Goal: Task Accomplishment & Management: Manage account settings

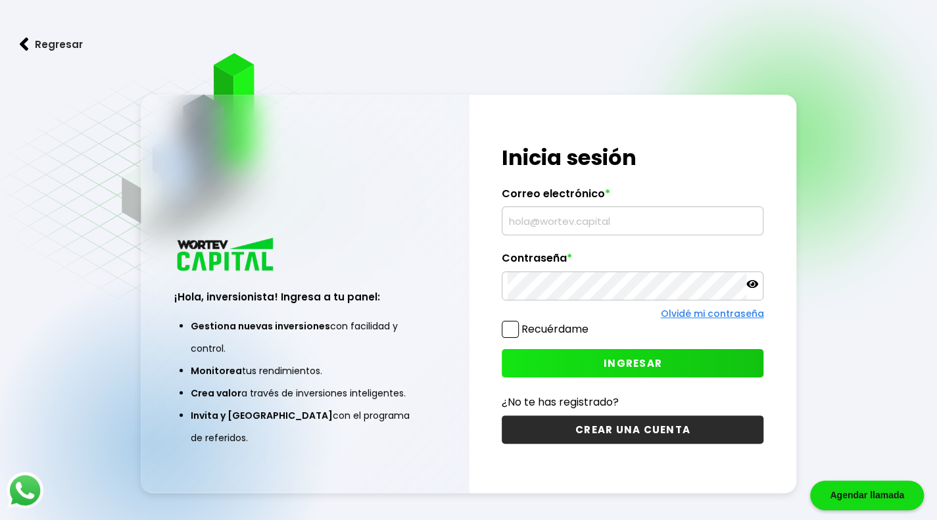
type input "[EMAIL_ADDRESS][DOMAIN_NAME]"
click at [555, 372] on button "INGRESAR" at bounding box center [633, 363] width 262 height 28
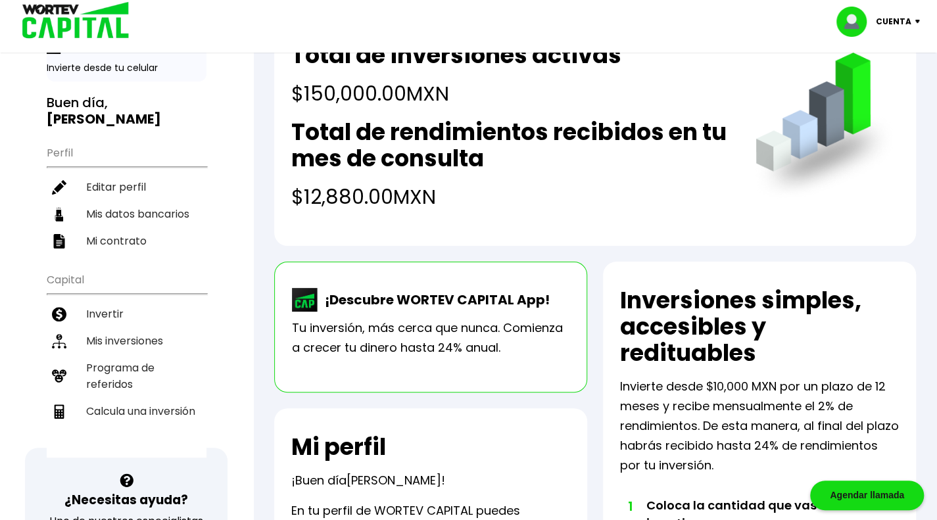
scroll to position [59, 0]
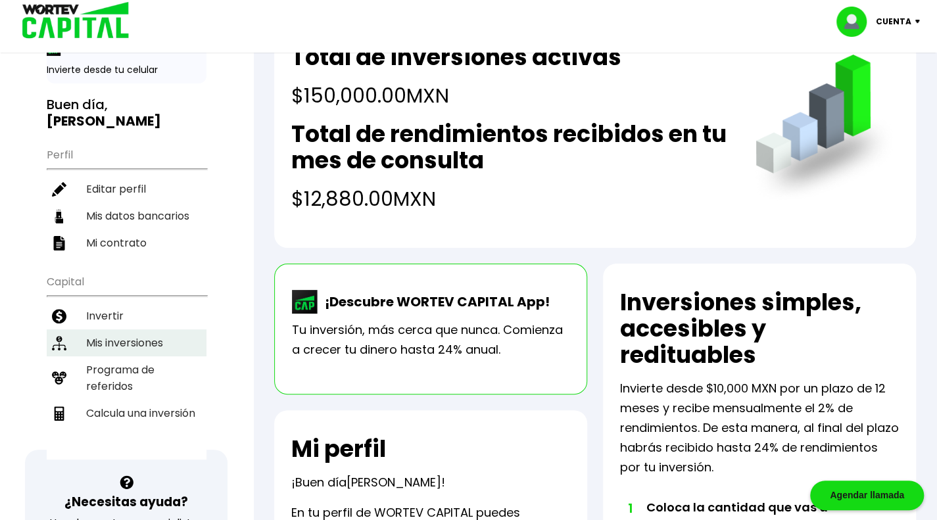
click at [132, 329] on li "Mis inversiones" at bounding box center [127, 342] width 160 height 27
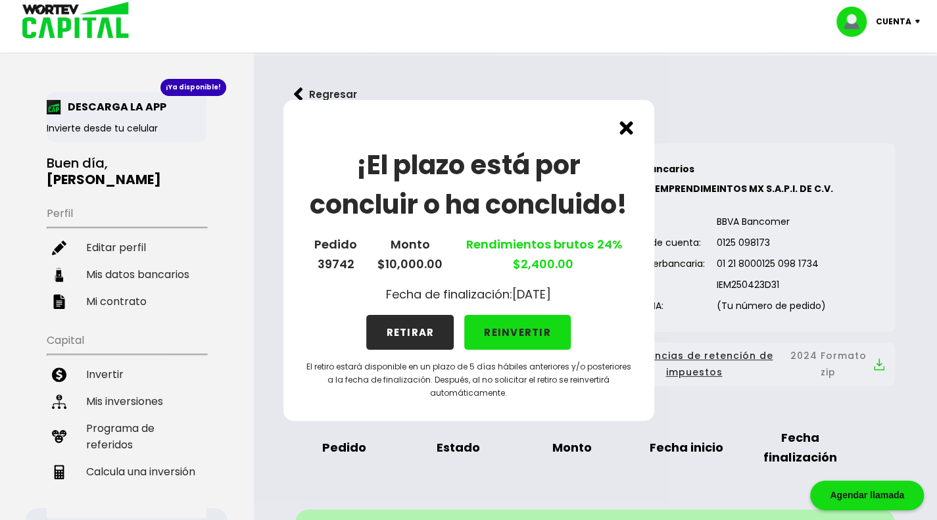
click at [418, 336] on button "RETIRAR" at bounding box center [409, 332] width 87 height 35
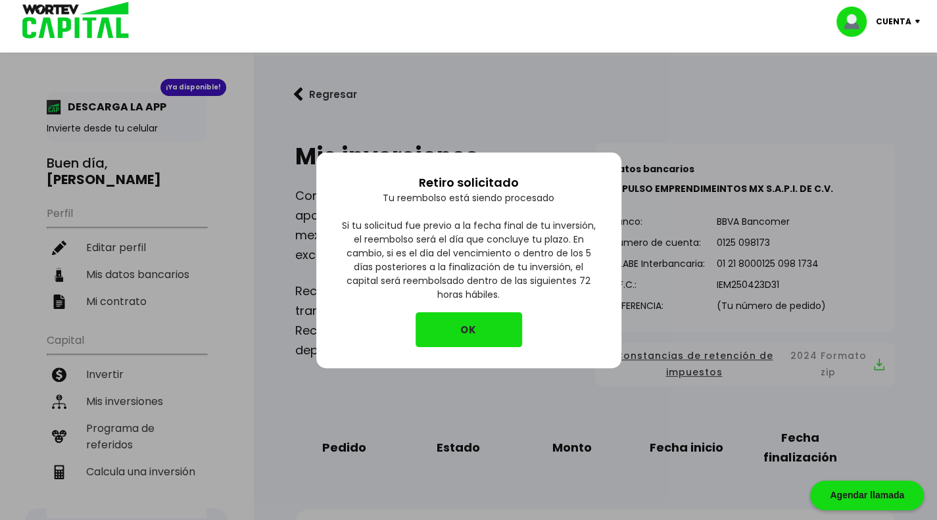
click at [486, 325] on button "OK" at bounding box center [469, 329] width 107 height 35
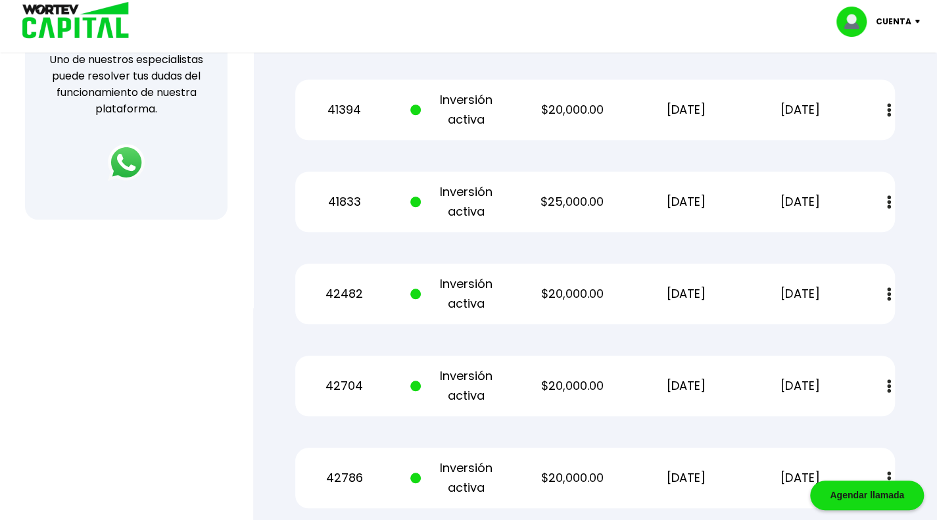
scroll to position [523, 0]
